Goal: Transaction & Acquisition: Book appointment/travel/reservation

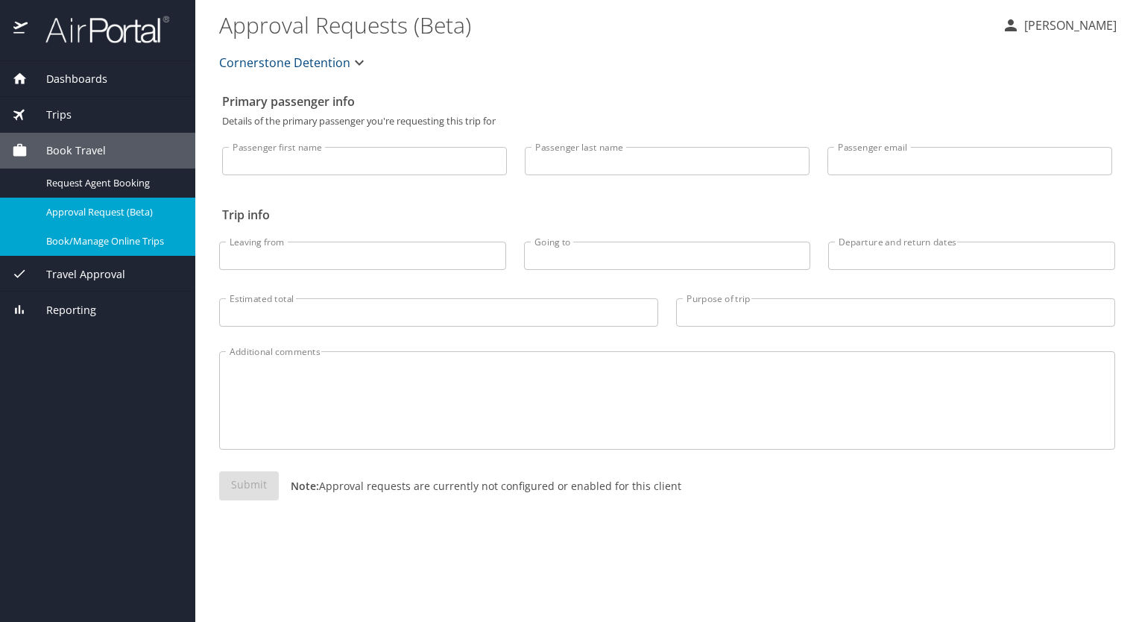
click at [97, 242] on span "Book/Manage Online Trips" at bounding box center [111, 241] width 131 height 14
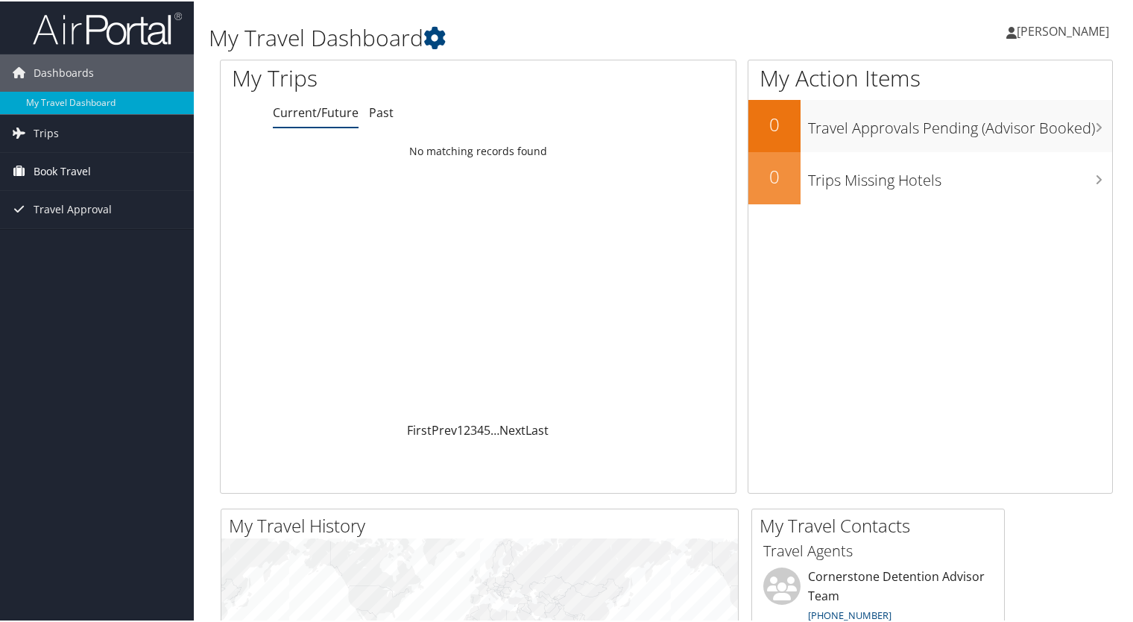
click at [60, 154] on span "Book Travel" at bounding box center [62, 169] width 57 height 37
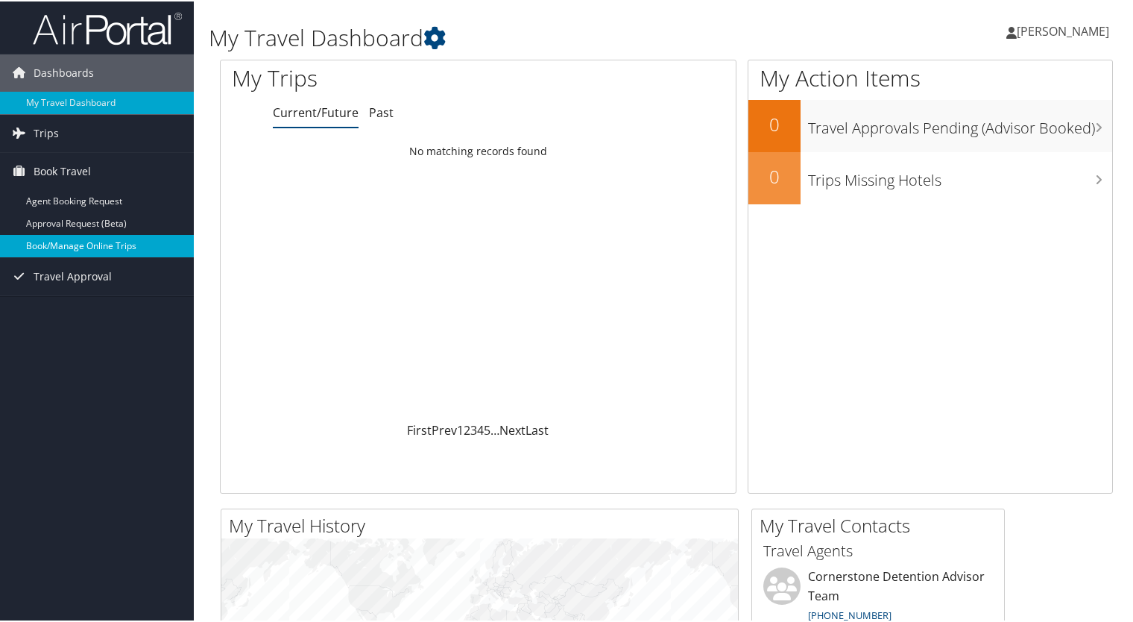
click at [66, 245] on link "Book/Manage Online Trips" at bounding box center [97, 244] width 194 height 22
